Goal: Navigation & Orientation: Find specific page/section

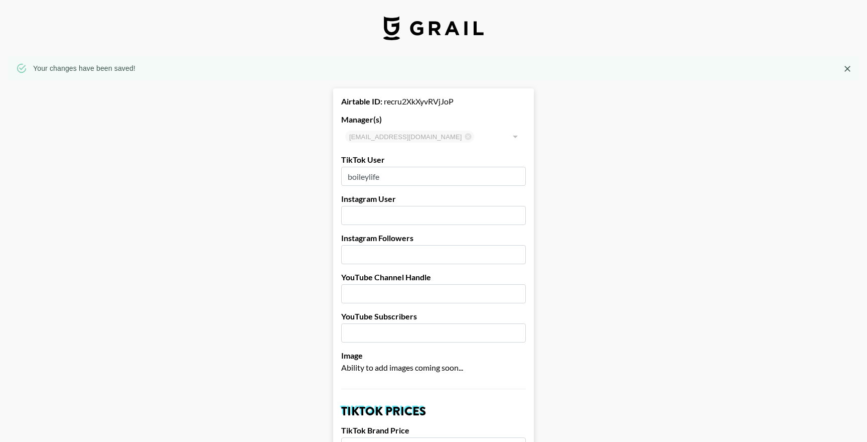
select select "GBP"
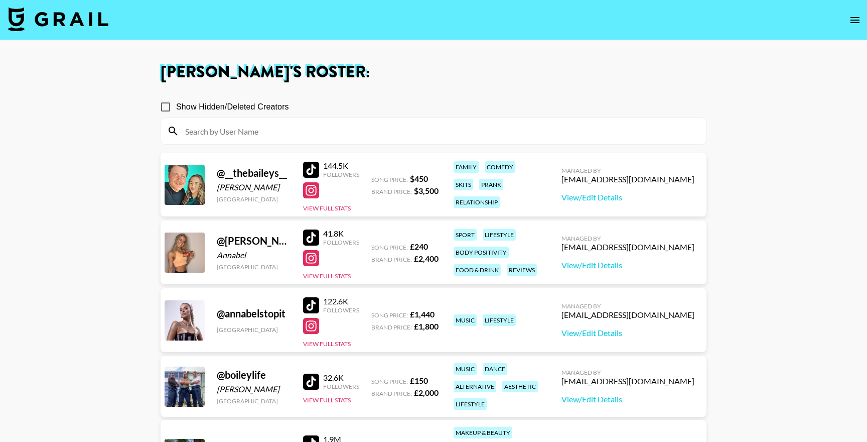
click at [858, 18] on icon "open drawer" at bounding box center [855, 20] width 9 height 6
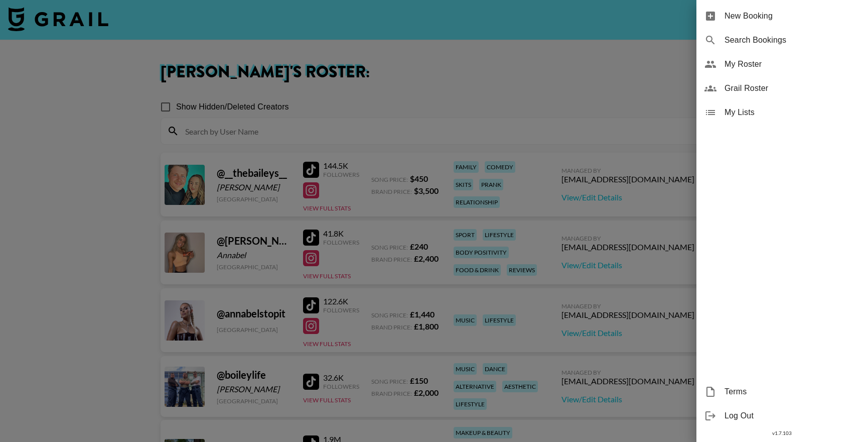
click at [762, 61] on span "My Roster" at bounding box center [792, 64] width 135 height 12
click at [439, 103] on div at bounding box center [433, 221] width 867 height 442
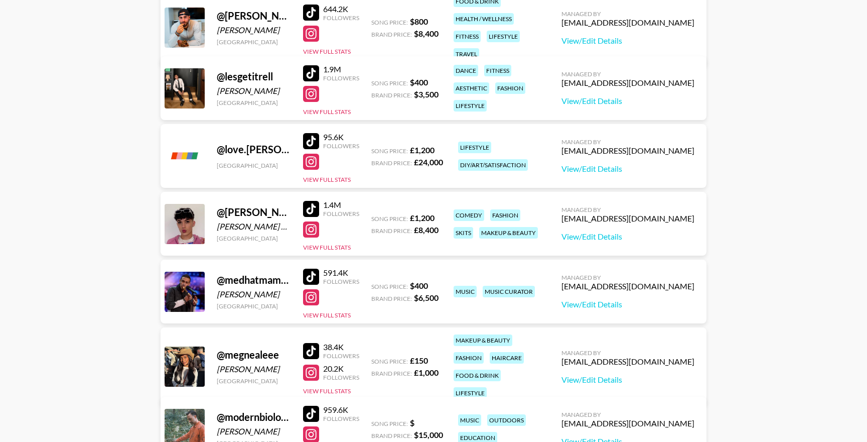
scroll to position [706, 0]
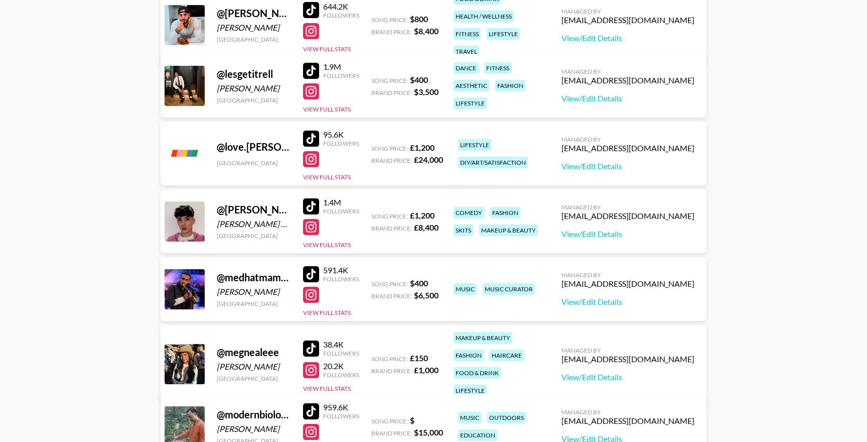
click at [311, 138] on div at bounding box center [311, 138] width 16 height 16
